Goal: Check status: Check status

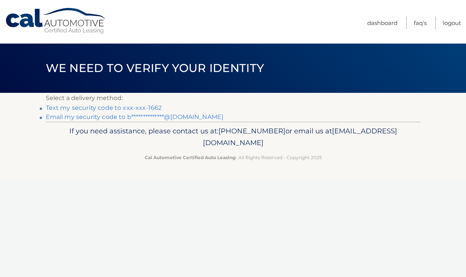
click at [143, 106] on link "Text my security code to xxx-xxx-1662" at bounding box center [104, 107] width 116 height 7
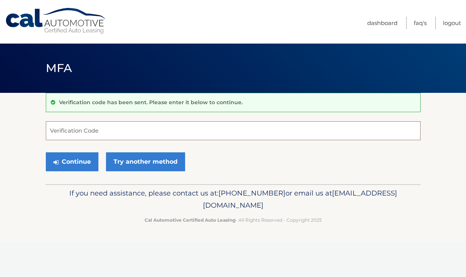
click at [115, 125] on input "Verification Code" at bounding box center [233, 130] width 375 height 19
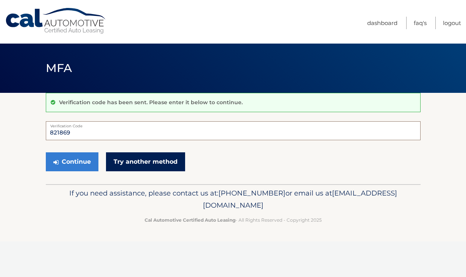
type input "821869"
click at [129, 161] on link "Try another method" at bounding box center [145, 161] width 79 height 19
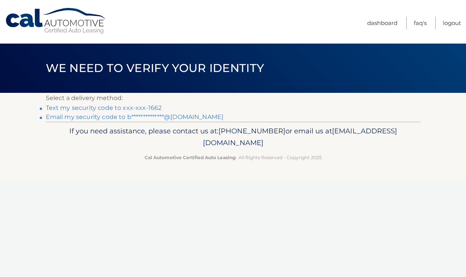
click at [89, 108] on link "Text my security code to xxx-xxx-1662" at bounding box center [104, 107] width 116 height 7
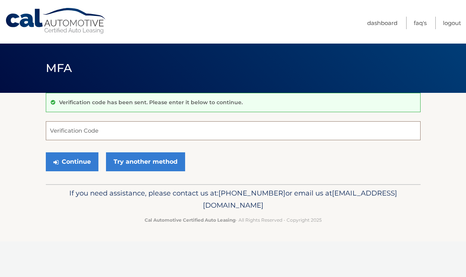
click at [97, 128] on input "Verification Code" at bounding box center [233, 130] width 375 height 19
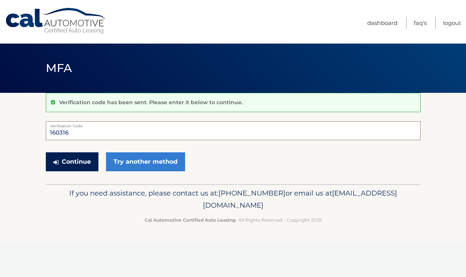
type input "160316"
click at [67, 159] on button "Continue" at bounding box center [72, 161] width 53 height 19
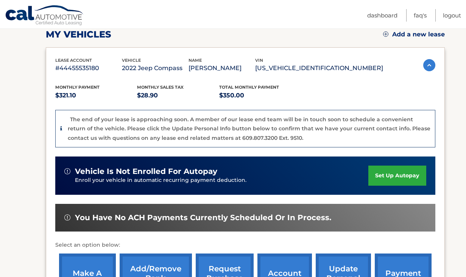
scroll to position [224, 0]
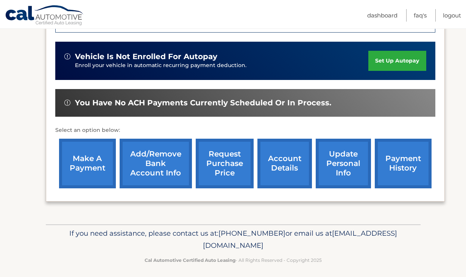
click at [227, 165] on link "request purchase price" at bounding box center [225, 164] width 58 height 50
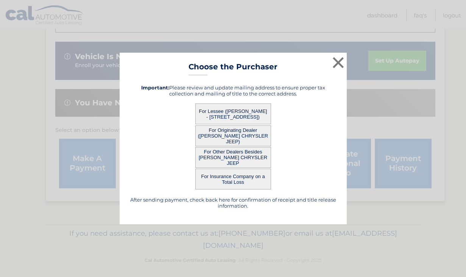
click at [249, 114] on button "For Lessee (BRYAN KIRSCHNER - 36 LVVERING CIRCLE, , BALA CYNWYD, PA 19004)" at bounding box center [233, 113] width 76 height 21
click at [251, 85] on h5 "Important: Please review and update mailing address to ensure proper tax collec…" at bounding box center [233, 90] width 208 height 12
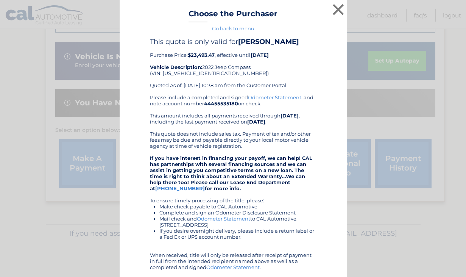
scroll to position [90, 0]
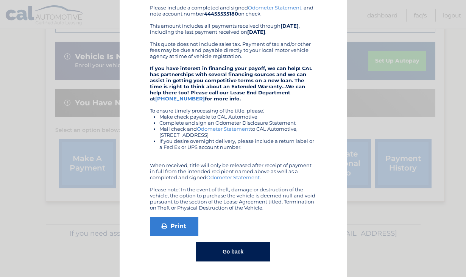
click at [225, 249] on button "Go back" at bounding box center [233, 252] width 74 height 20
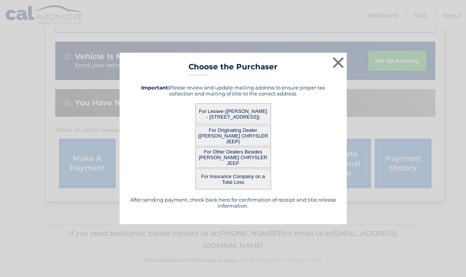
click at [251, 140] on button "For Originating Dealer (DAVID DODGE CHRYSLER JEEP)" at bounding box center [233, 135] width 76 height 21
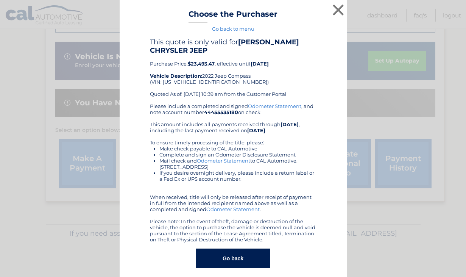
click at [234, 136] on div "Please include a completed and signed Odometer Statement , and note account num…" at bounding box center [233, 172] width 167 height 139
click at [223, 258] on button "Go back" at bounding box center [233, 258] width 74 height 20
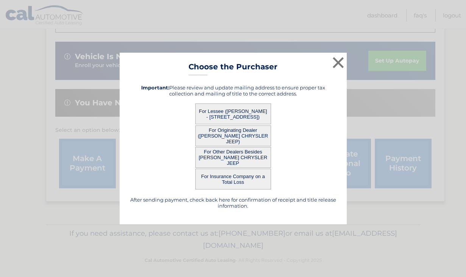
click at [241, 155] on button "For Other Dealers Besides DAVID DODGE CHRYSLER JEEP" at bounding box center [233, 157] width 76 height 21
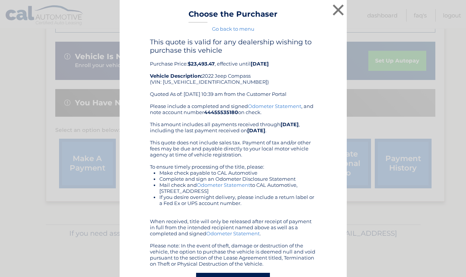
scroll to position [31, 0]
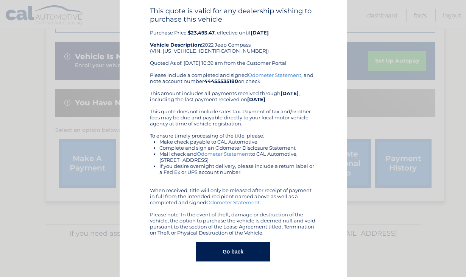
click at [234, 250] on button "Go back" at bounding box center [233, 252] width 74 height 20
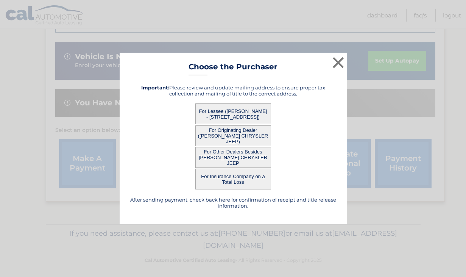
click at [246, 112] on button "For Lessee (BRYAN KIRSCHNER - 36 LVVERING CIRCLE, , BALA CYNWYD, PA 19004)" at bounding box center [233, 113] width 76 height 21
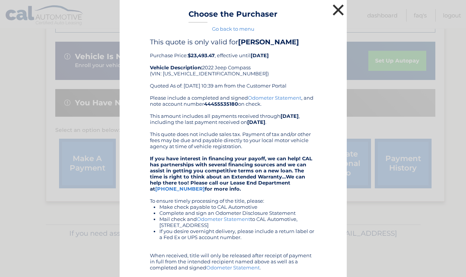
click at [340, 8] on button "×" at bounding box center [338, 9] width 15 height 15
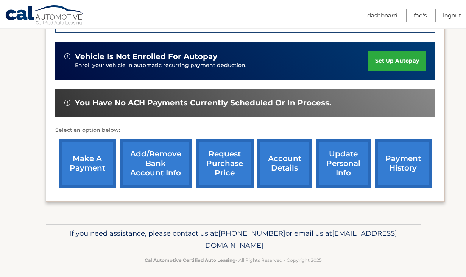
click at [291, 160] on link "account details" at bounding box center [284, 164] width 55 height 50
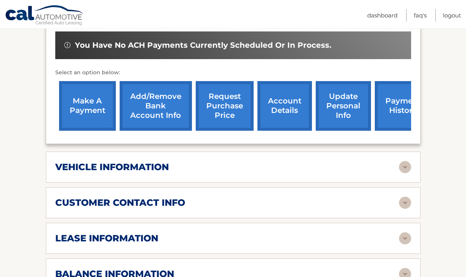
scroll to position [259, 0]
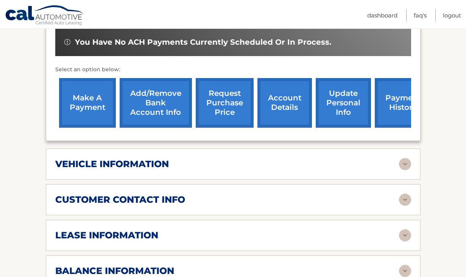
click at [242, 158] on div "vehicle information" at bounding box center [227, 163] width 344 height 11
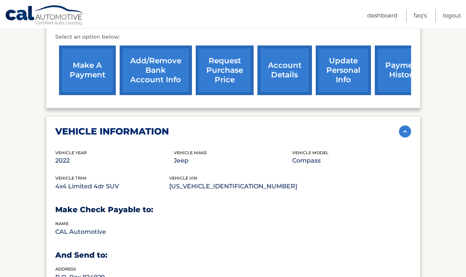
scroll to position [287, 0]
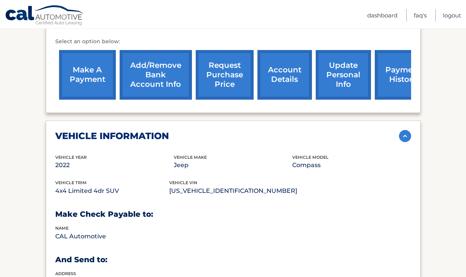
click at [244, 130] on div "vehicle information" at bounding box center [227, 135] width 344 height 11
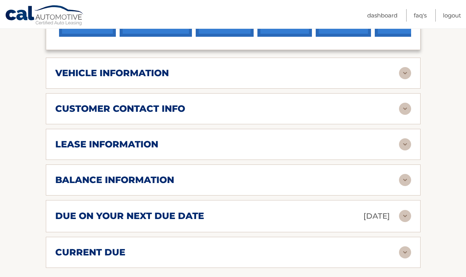
scroll to position [350, 0]
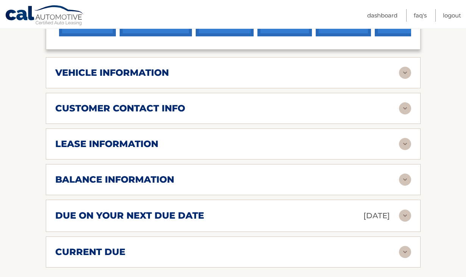
click at [209, 138] on div "lease information" at bounding box center [227, 143] width 344 height 11
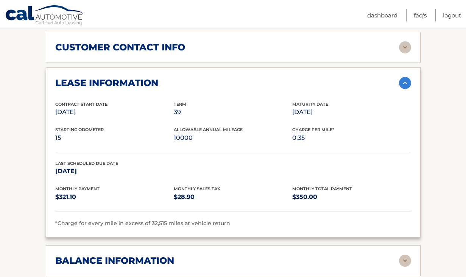
scroll to position [406, 0]
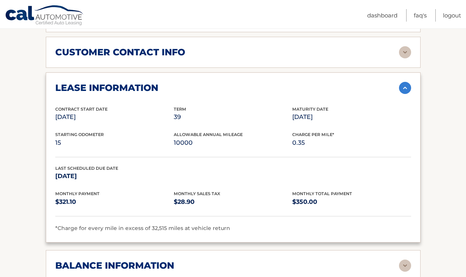
click at [200, 82] on div "lease information" at bounding box center [227, 87] width 344 height 11
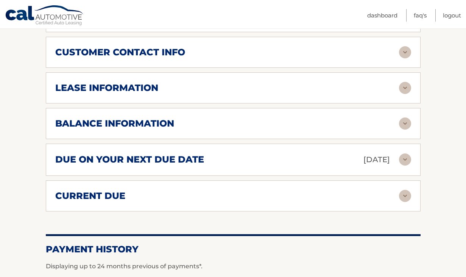
click at [185, 118] on div "balance information" at bounding box center [227, 123] width 344 height 11
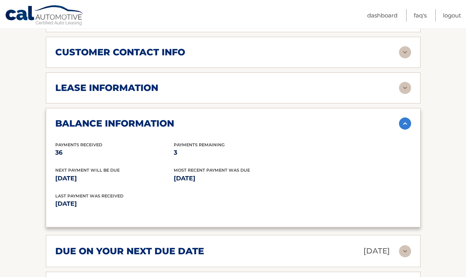
click at [181, 118] on div "balance information" at bounding box center [227, 123] width 344 height 11
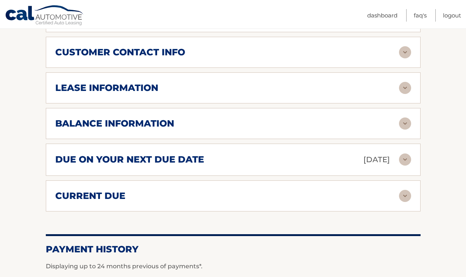
click at [174, 143] on div "due on your next due date Oct 08, 2025 Late Charges $0.00 Miscellaneous Charges…" at bounding box center [233, 159] width 375 height 32
click at [185, 154] on h2 "due on your next due date" at bounding box center [129, 159] width 149 height 11
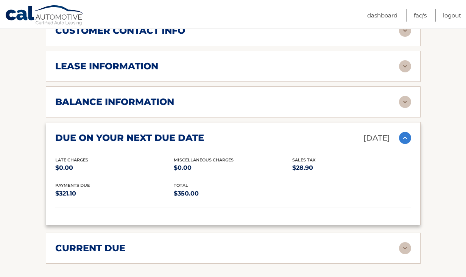
scroll to position [428, 0]
click at [193, 132] on h2 "due on your next due date" at bounding box center [129, 137] width 149 height 11
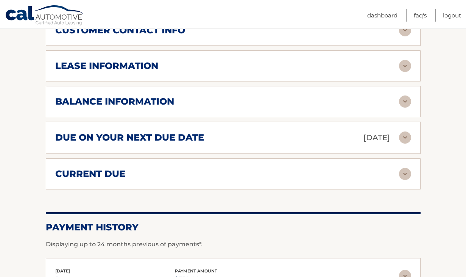
click at [182, 168] on div "current due" at bounding box center [227, 173] width 344 height 11
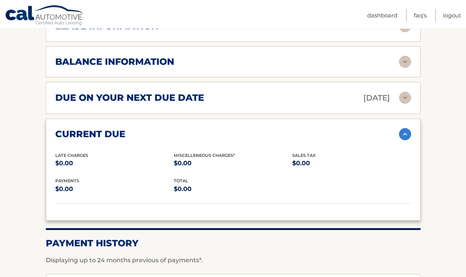
scroll to position [468, 0]
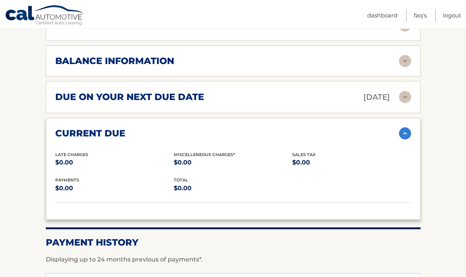
click at [185, 118] on div "current due Late Charges $0.00 Miscelleneous Charges* $0.00 Sales Tax $0.00 pay…" at bounding box center [233, 169] width 375 height 102
click at [180, 129] on div "current due Late Charges $0.00 Miscelleneous Charges* $0.00 Sales Tax $0.00 pay…" at bounding box center [233, 169] width 375 height 102
click at [176, 128] on div "current due" at bounding box center [227, 133] width 344 height 11
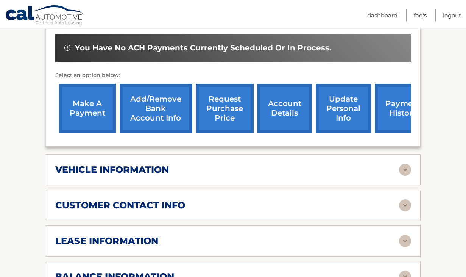
scroll to position [253, 0]
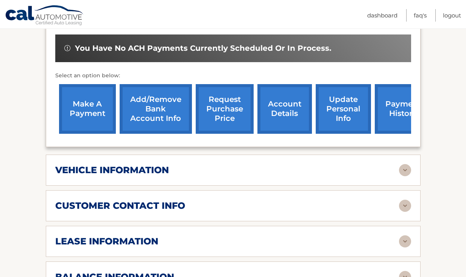
click at [215, 94] on link "request purchase price" at bounding box center [225, 109] width 58 height 50
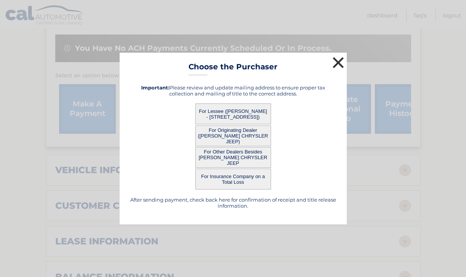
click at [337, 64] on button "×" at bounding box center [338, 62] width 15 height 15
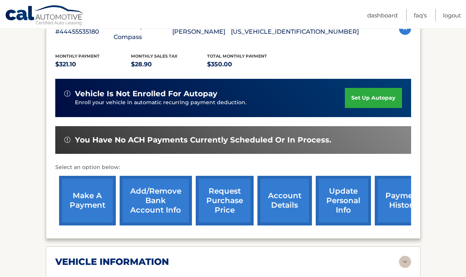
scroll to position [171, 0]
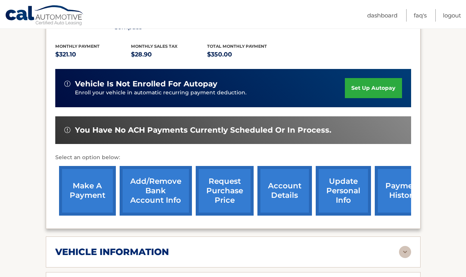
click at [406, 246] on img at bounding box center [405, 252] width 12 height 12
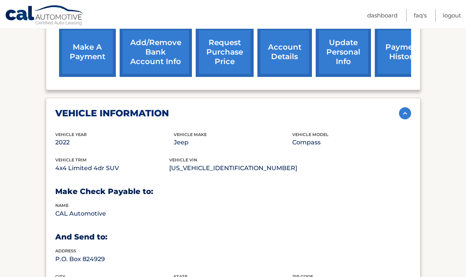
scroll to position [310, 0]
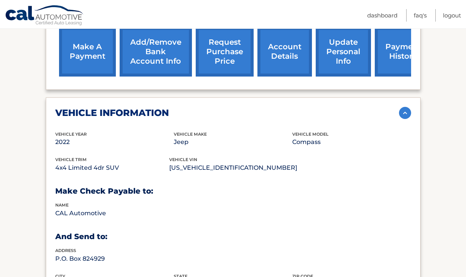
click at [403, 107] on img at bounding box center [405, 113] width 12 height 12
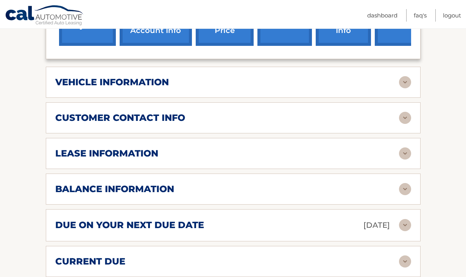
scroll to position [341, 0]
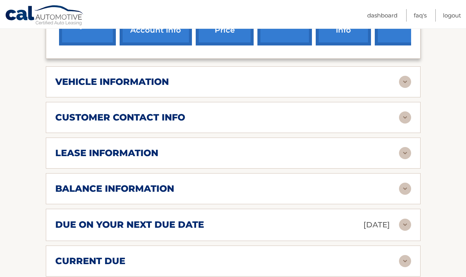
click at [406, 111] on img at bounding box center [405, 117] width 12 height 12
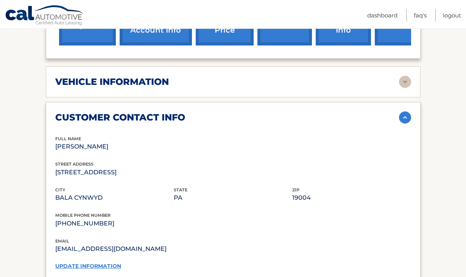
click at [406, 111] on img at bounding box center [405, 117] width 12 height 12
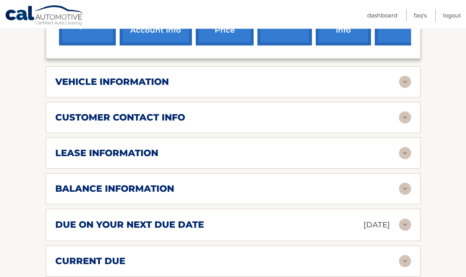
click at [401, 147] on img at bounding box center [405, 153] width 12 height 12
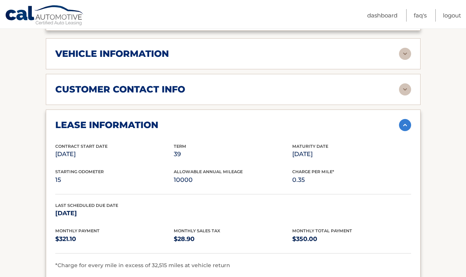
scroll to position [382, 0]
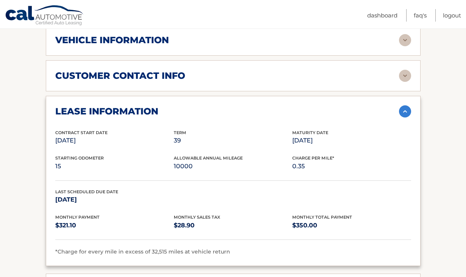
click at [403, 105] on img at bounding box center [405, 111] width 12 height 12
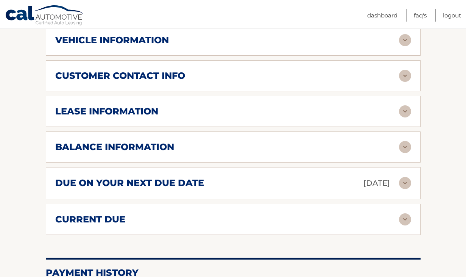
click at [403, 105] on img at bounding box center [405, 111] width 12 height 12
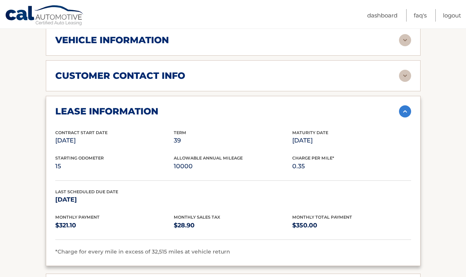
click at [114, 106] on h2 "lease information" at bounding box center [106, 111] width 103 height 11
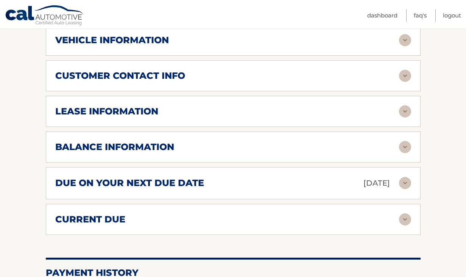
click at [114, 106] on h2 "lease information" at bounding box center [106, 111] width 103 height 11
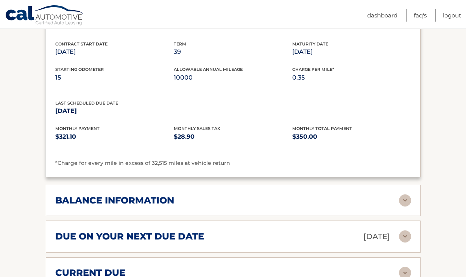
scroll to position [496, 0]
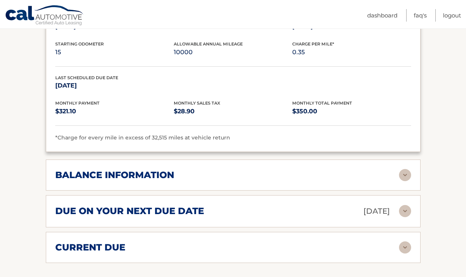
click at [136, 169] on h2 "balance information" at bounding box center [114, 174] width 119 height 11
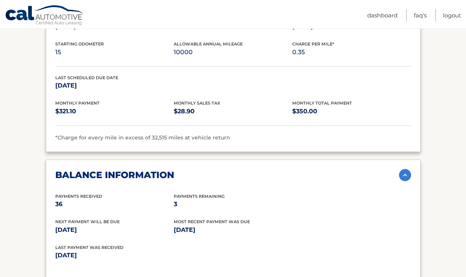
scroll to position [536, 0]
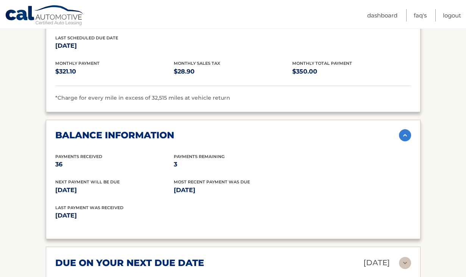
click at [118, 153] on div "Payments Received 36" at bounding box center [114, 161] width 119 height 17
click at [191, 159] on p "3" at bounding box center [233, 164] width 119 height 11
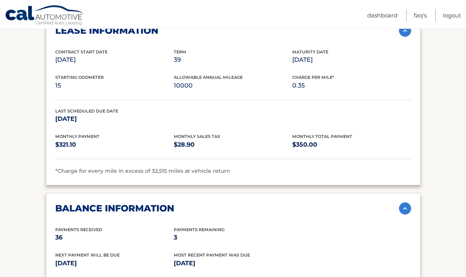
scroll to position [460, 0]
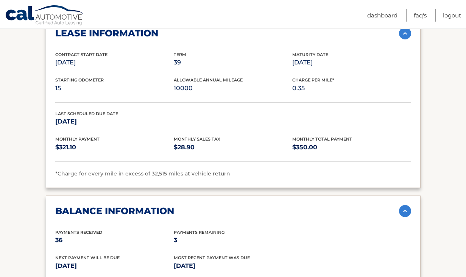
click at [304, 195] on div "balance information Payments Received 36 Payments Remaining 3 Next Payment will…" at bounding box center [233, 255] width 375 height 120
click at [300, 205] on div "balance information" at bounding box center [227, 210] width 344 height 11
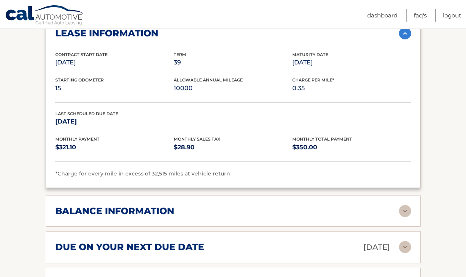
click at [265, 195] on div "balance information Payments Received 36 Payments Remaining 3 Next Payment will…" at bounding box center [233, 210] width 375 height 31
click at [259, 205] on div "balance information" at bounding box center [227, 210] width 344 height 11
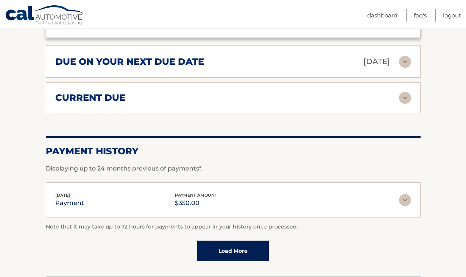
scroll to position [738, 0]
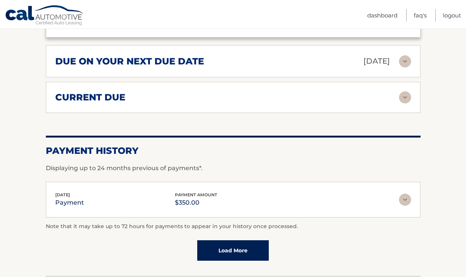
click at [268, 92] on div "current due" at bounding box center [227, 97] width 344 height 11
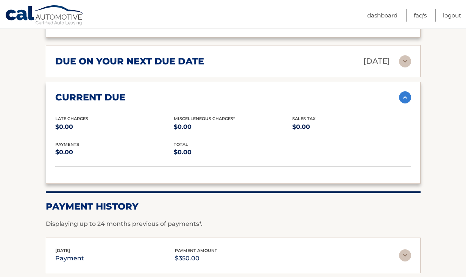
click at [268, 92] on div "current due" at bounding box center [227, 97] width 344 height 11
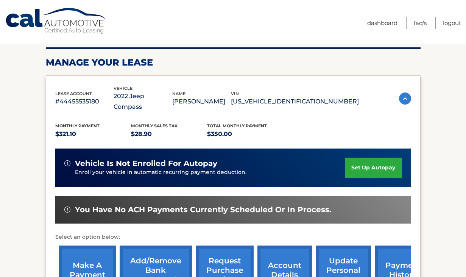
scroll to position [0, 0]
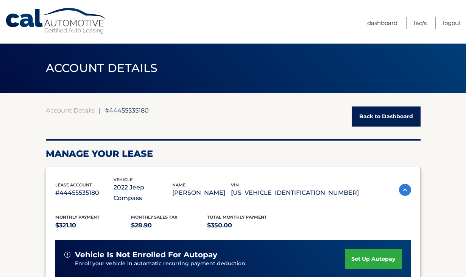
click at [382, 115] on link "Back to Dashboard" at bounding box center [386, 116] width 69 height 20
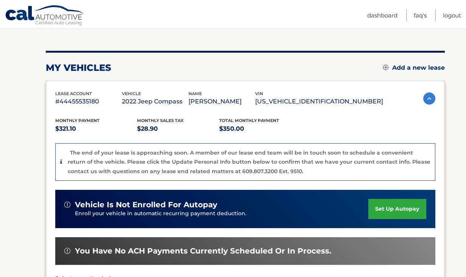
scroll to position [55, 0]
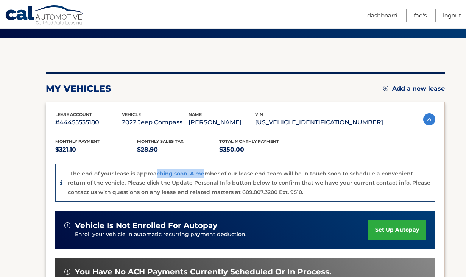
drag, startPoint x: 155, startPoint y: 171, endPoint x: 235, endPoint y: 183, distance: 80.8
click at [235, 183] on p "The end of your lease is approaching soon. A member of our lease end team will …" at bounding box center [249, 182] width 363 height 25
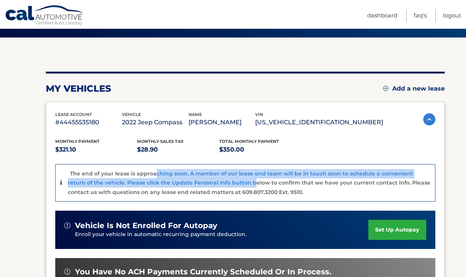
click at [235, 183] on p "The end of your lease is approaching soon. A member of our lease end team will …" at bounding box center [249, 182] width 363 height 25
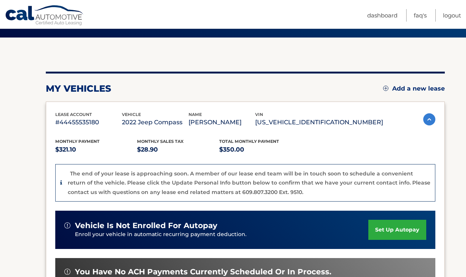
click at [273, 192] on p "The end of your lease is approaching soon. A member of our lease end team will …" at bounding box center [249, 182] width 363 height 25
drag, startPoint x: 225, startPoint y: 183, endPoint x: 295, endPoint y: 183, distance: 69.7
click at [293, 183] on p "The end of your lease is approaching soon. A member of our lease end team will …" at bounding box center [249, 182] width 363 height 25
click at [295, 183] on p "The end of your lease is approaching soon. A member of our lease end team will …" at bounding box center [249, 182] width 363 height 25
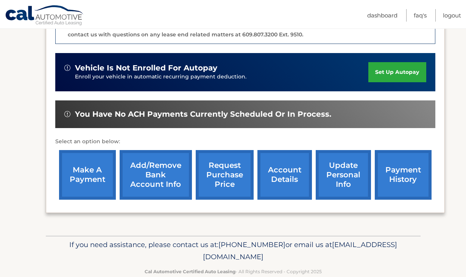
scroll to position [217, 0]
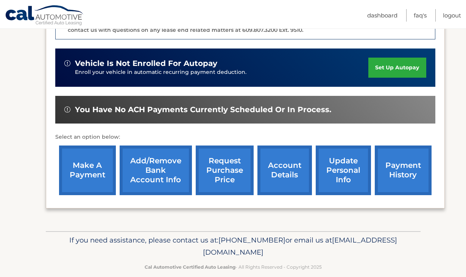
click at [282, 168] on link "account details" at bounding box center [284, 170] width 55 height 50
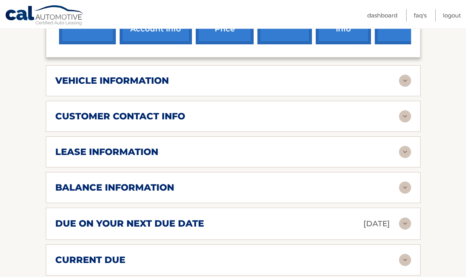
scroll to position [343, 0]
